Goal: Navigation & Orientation: Go to known website

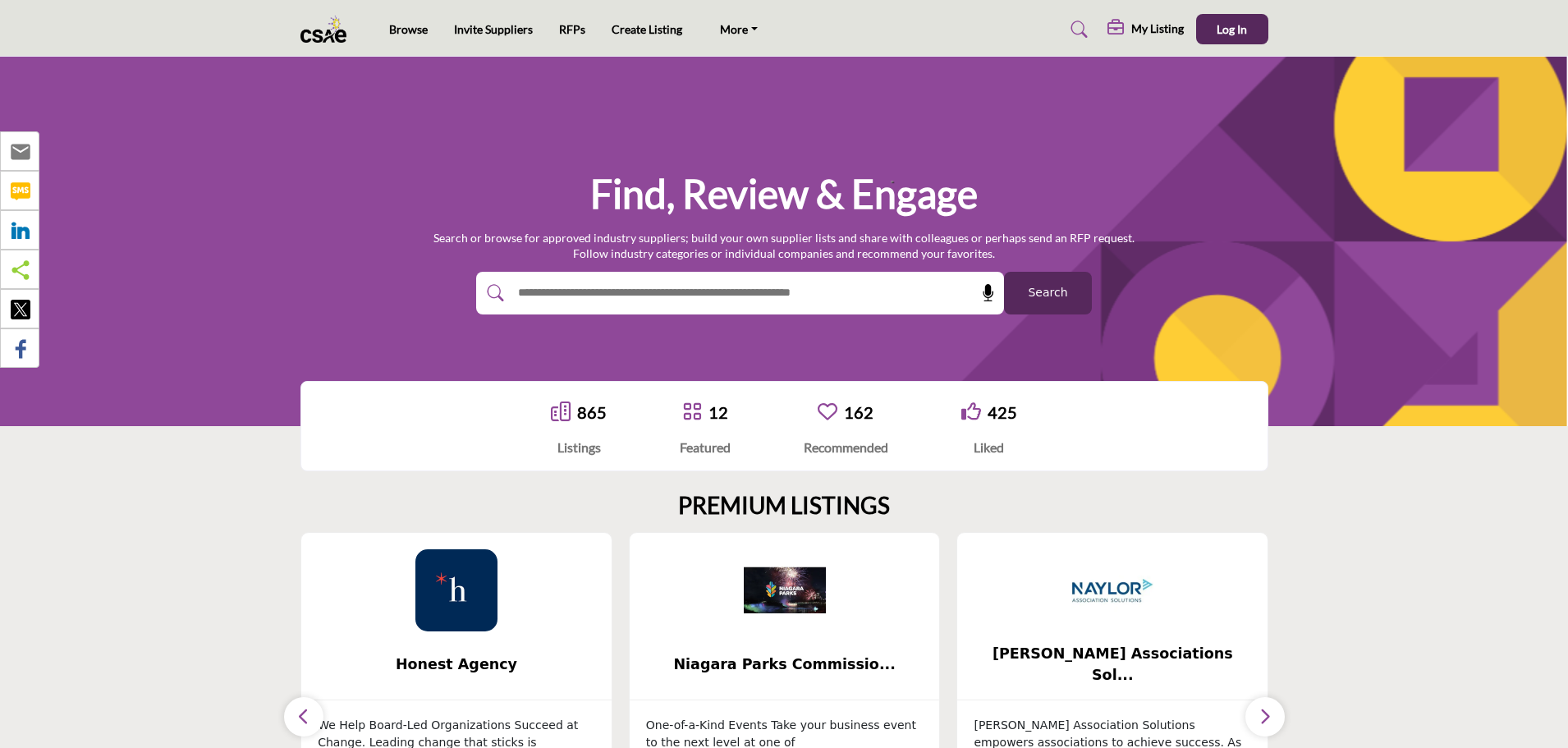
scroll to position [56, 0]
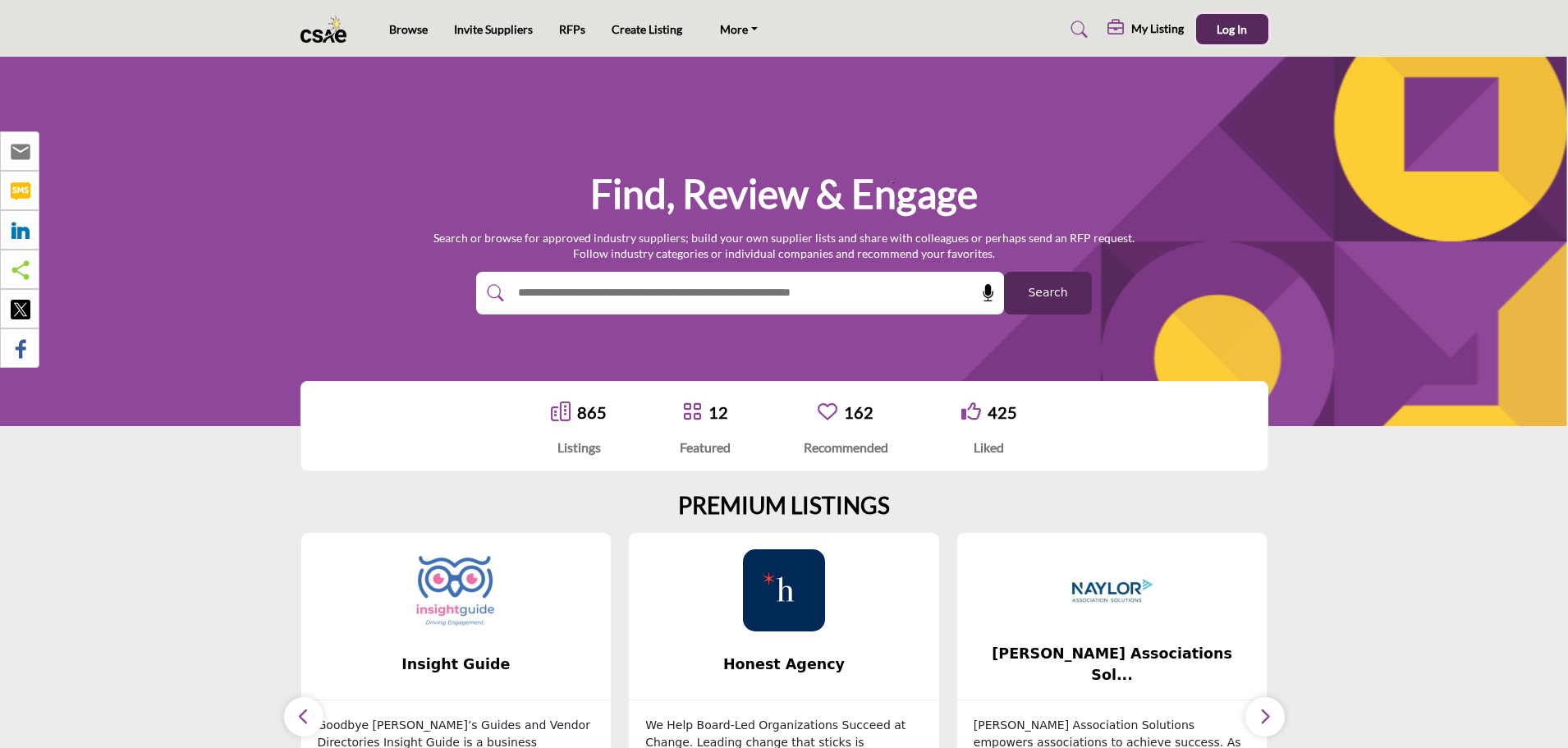
click at [1237, 22] on span "Log In" at bounding box center [1232, 29] width 31 height 14
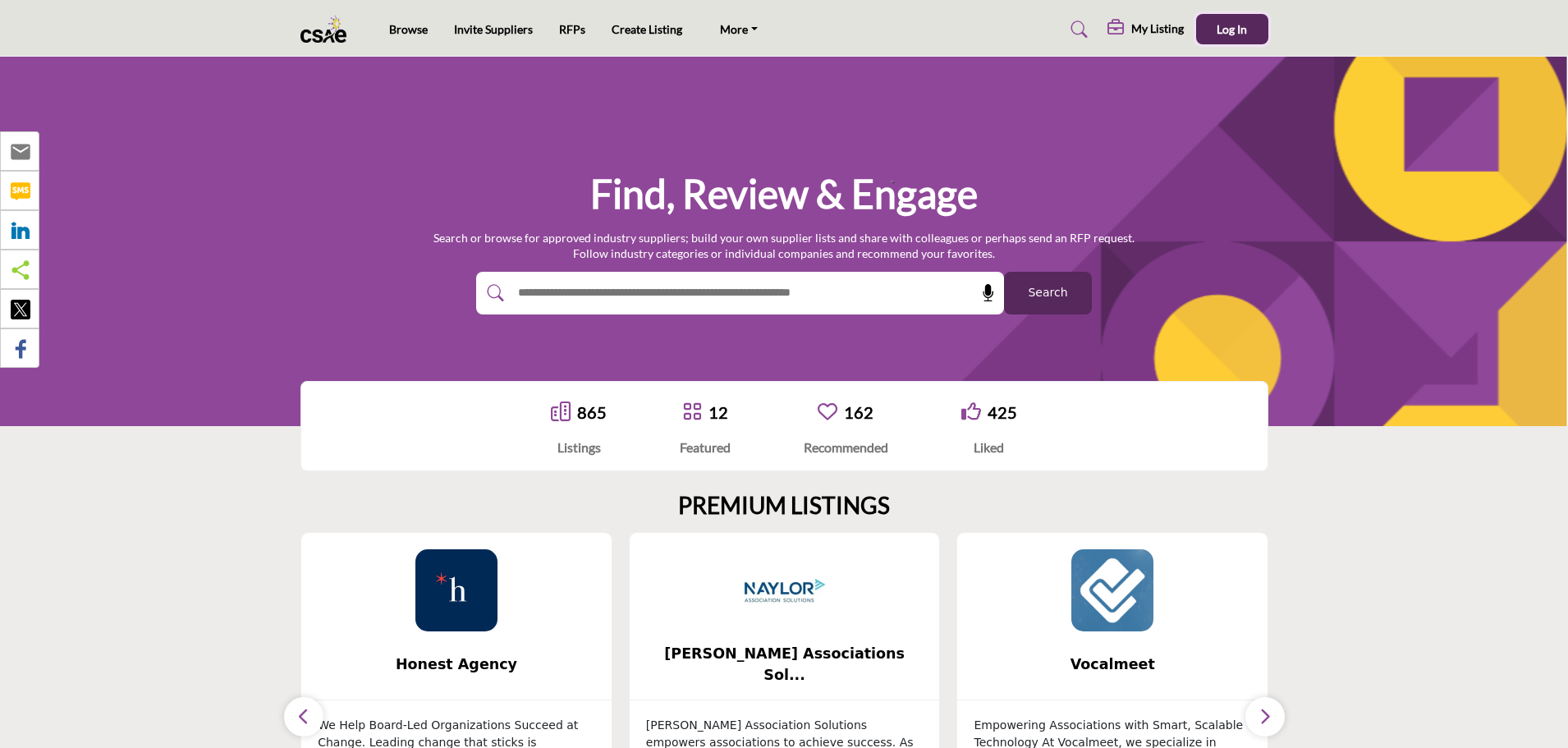
click at [1235, 25] on span "Log In" at bounding box center [1232, 29] width 31 height 14
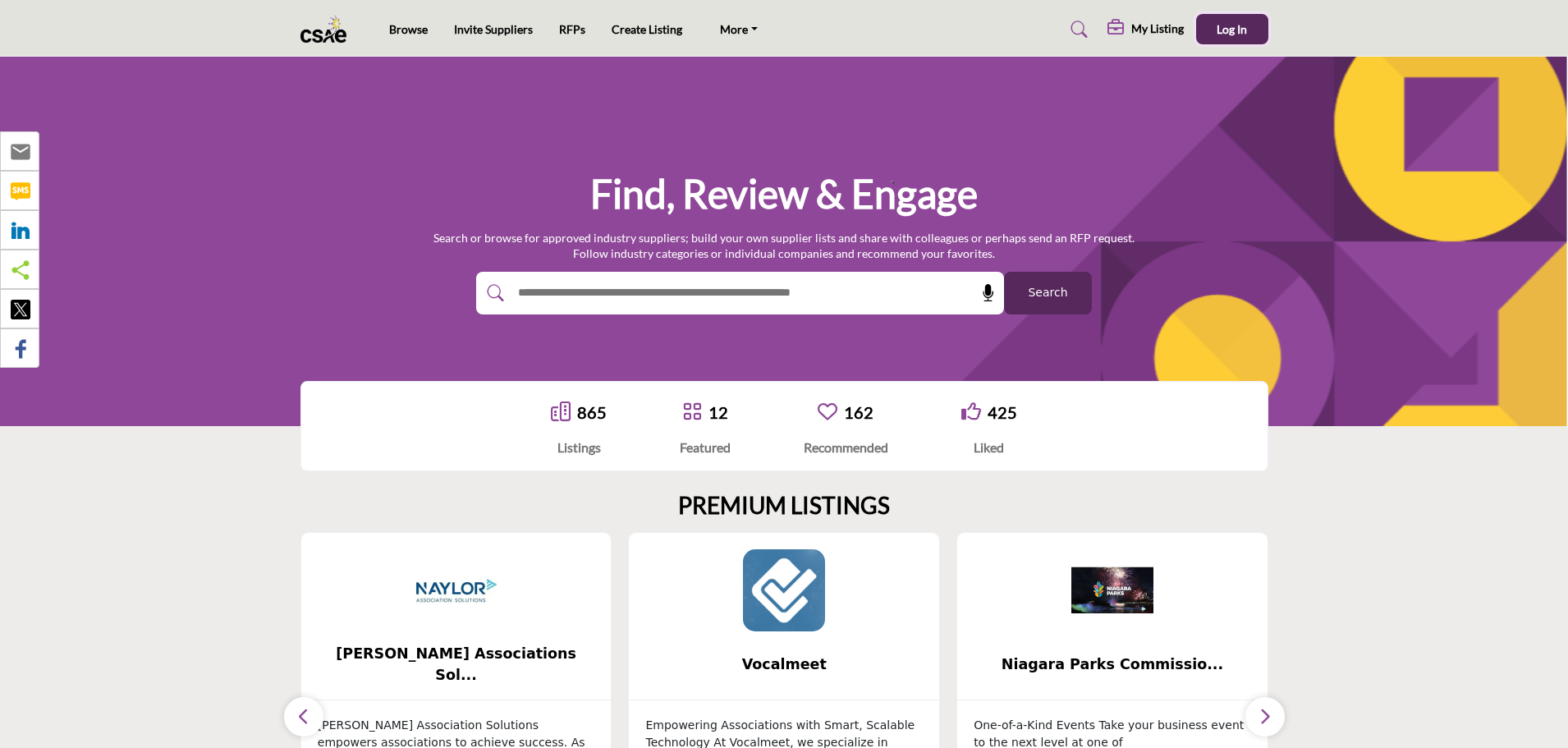
scroll to position [238, 0]
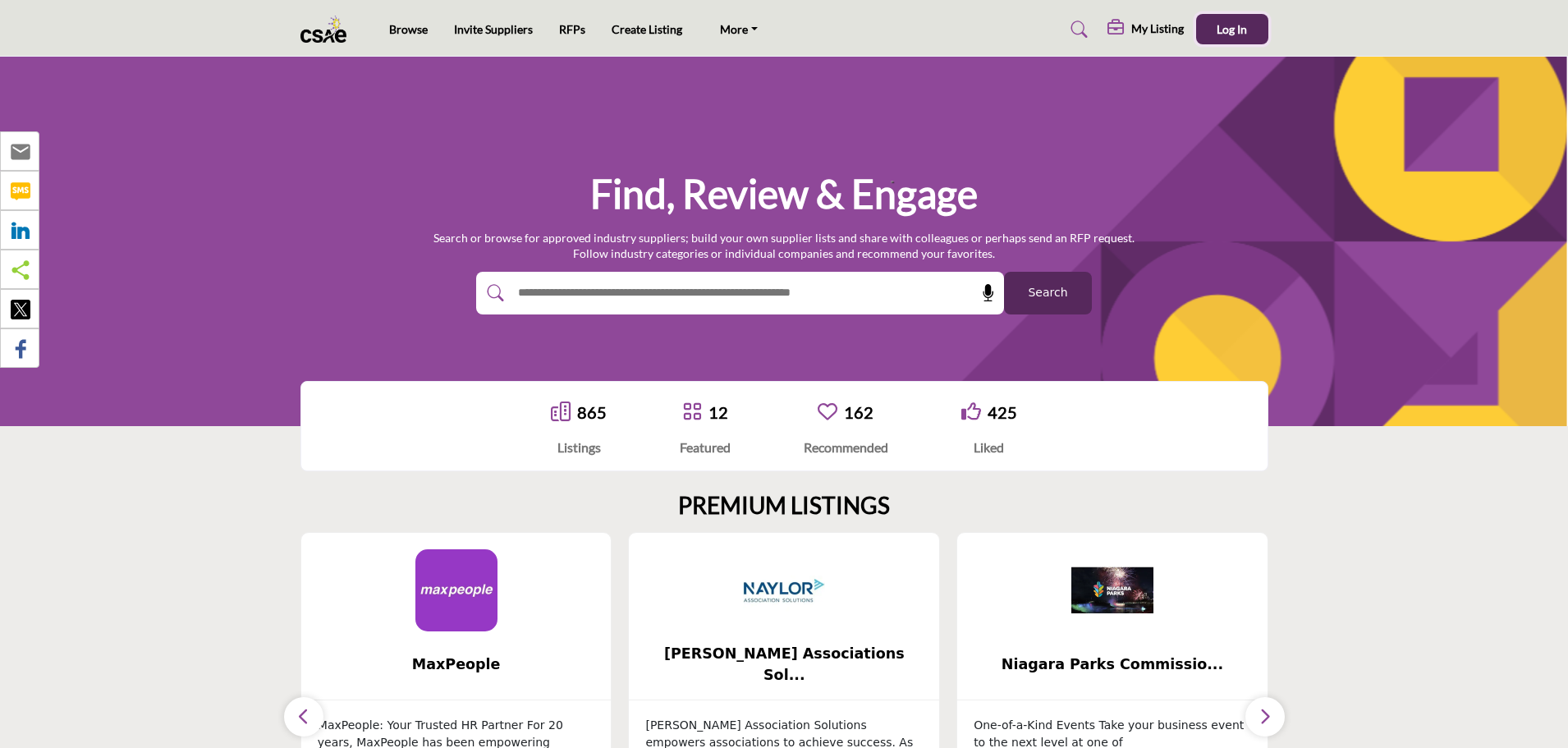
click at [1242, 18] on button "Log In" at bounding box center [1232, 29] width 72 height 31
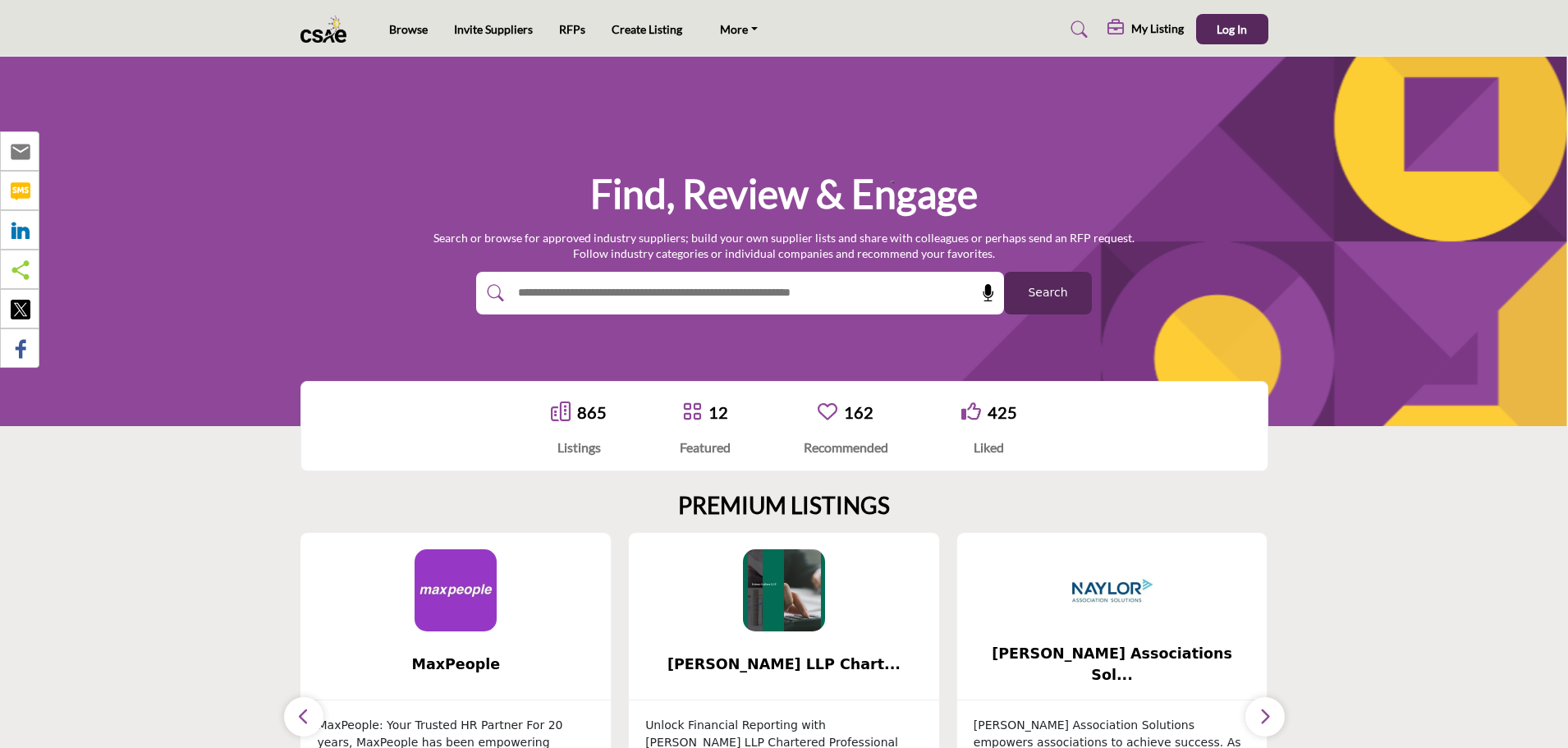
click at [326, 36] on img at bounding box center [328, 29] width 55 height 27
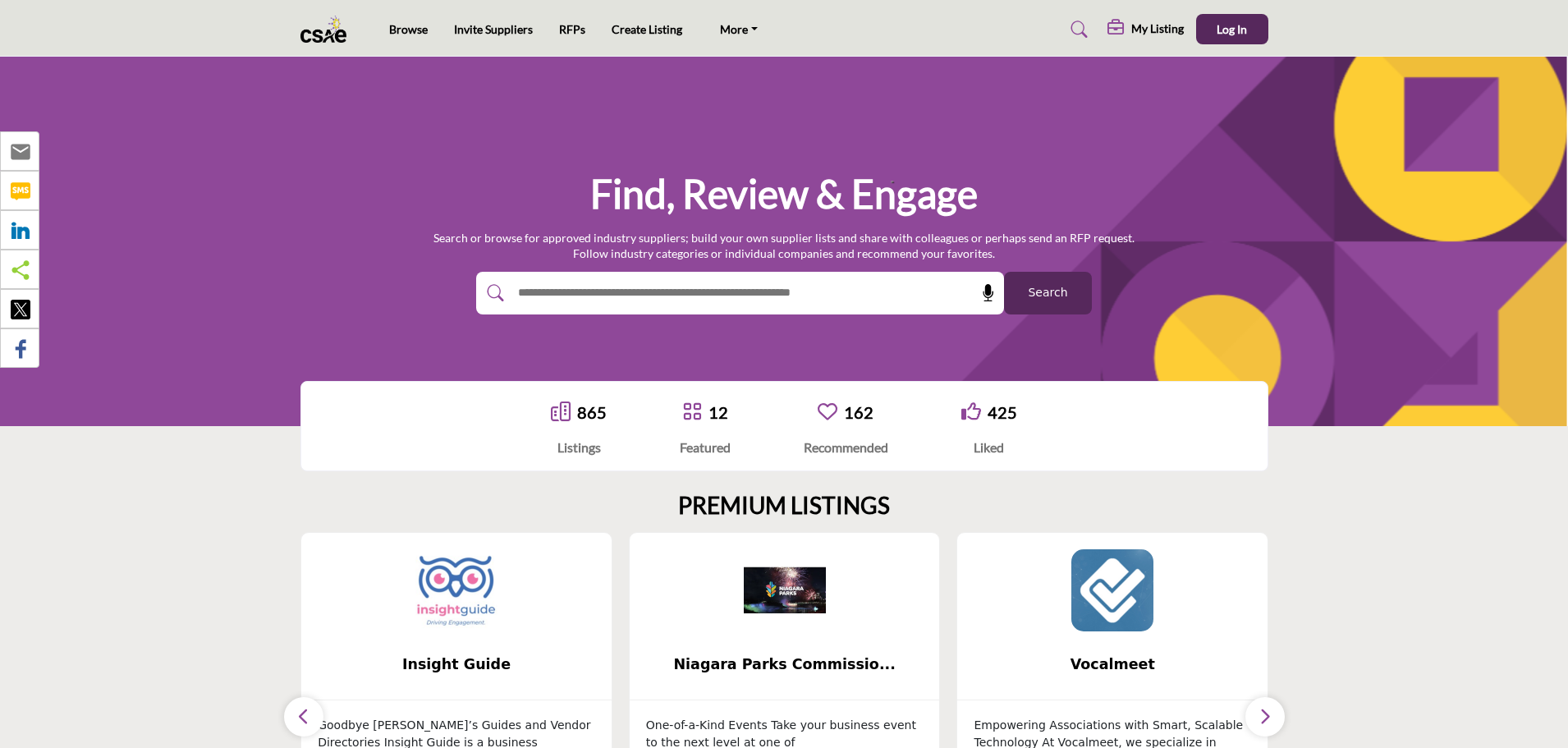
click at [336, 29] on img at bounding box center [328, 29] width 55 height 27
